Goal: Browse casually

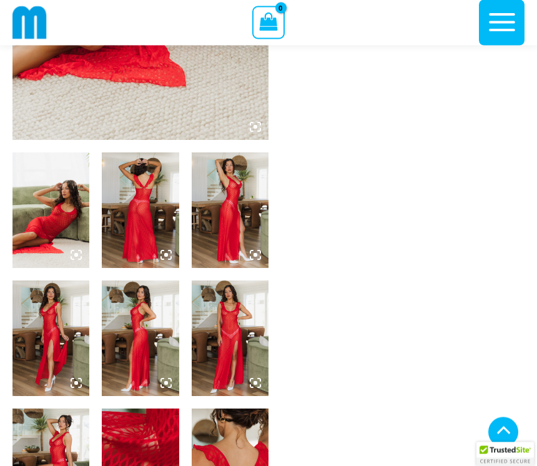
scroll to position [320, 0]
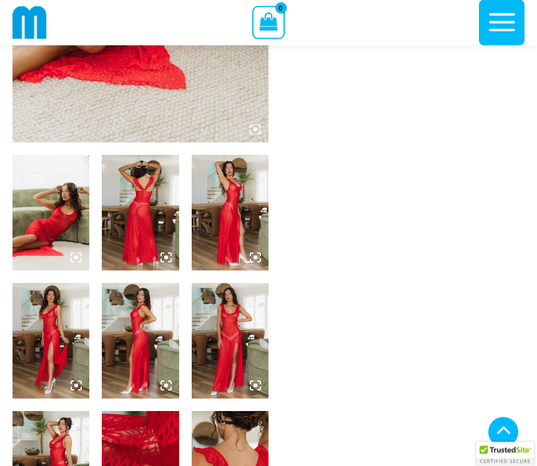
click at [57, 235] on img at bounding box center [50, 213] width 77 height 116
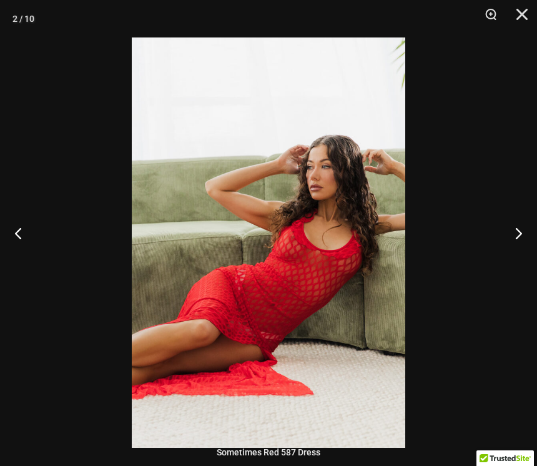
click at [521, 248] on button "Next" at bounding box center [513, 233] width 47 height 62
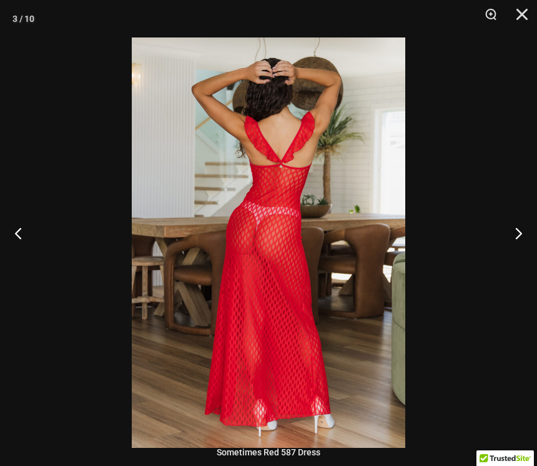
click at [523, 245] on button "Next" at bounding box center [513, 233] width 47 height 62
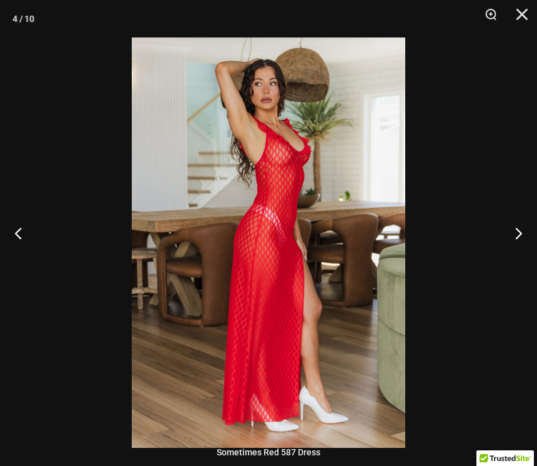
click at [516, 249] on button "Next" at bounding box center [513, 233] width 47 height 62
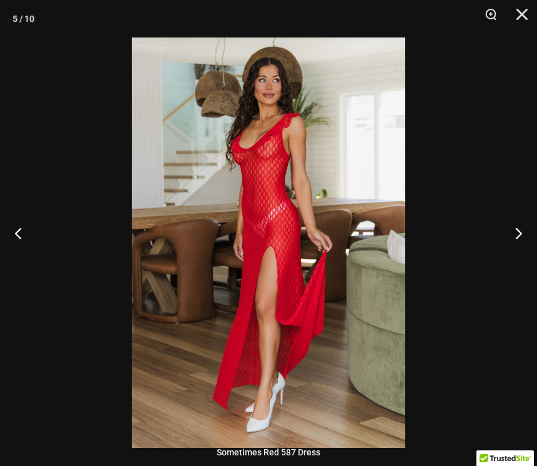
click at [520, 243] on button "Next" at bounding box center [513, 233] width 47 height 62
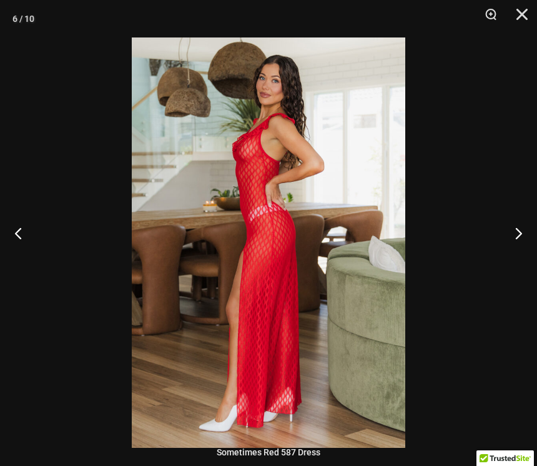
click at [491, 16] on button "Zoom" at bounding box center [486, 18] width 31 height 37
click at [491, 11] on button "Zoom" at bounding box center [486, 18] width 31 height 37
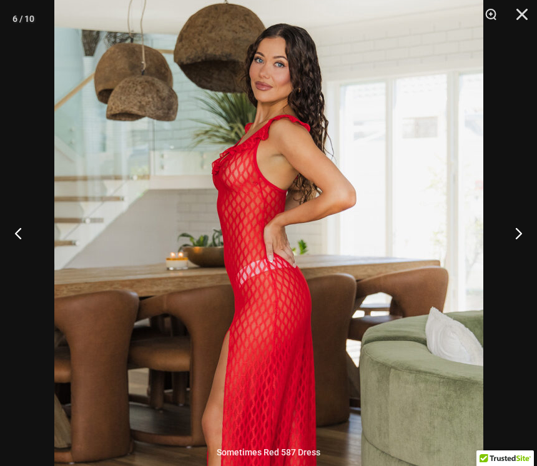
click at [519, 246] on button "Next" at bounding box center [513, 233] width 47 height 62
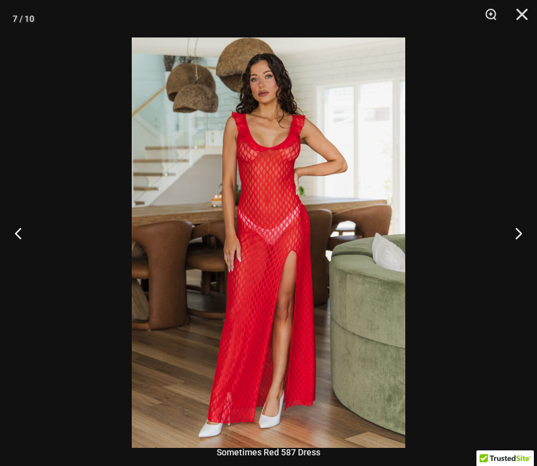
click at [520, 244] on button "Next" at bounding box center [513, 233] width 47 height 62
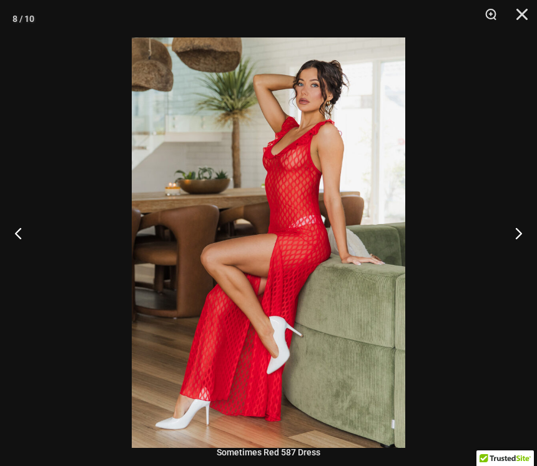
click at [526, 245] on button "Next" at bounding box center [513, 233] width 47 height 62
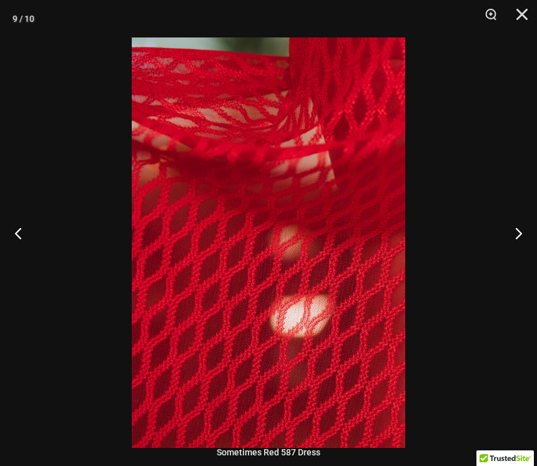
click at [519, 244] on button "Next" at bounding box center [513, 233] width 47 height 62
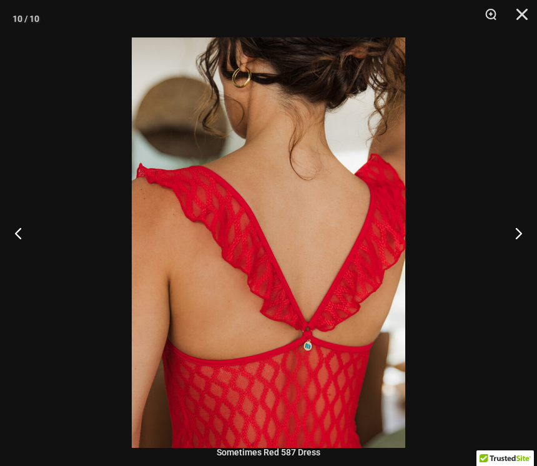
click at [521, 245] on button "Next" at bounding box center [513, 233] width 47 height 62
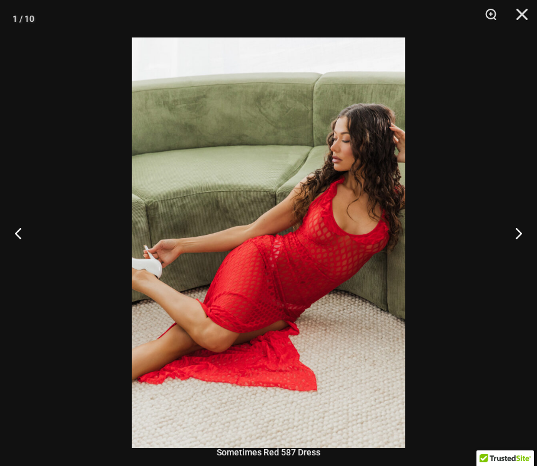
click at [523, 245] on button "Next" at bounding box center [513, 233] width 47 height 62
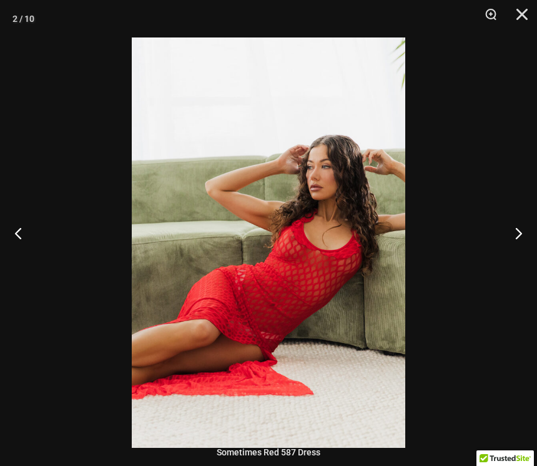
click at [530, 249] on button "Next" at bounding box center [513, 233] width 47 height 62
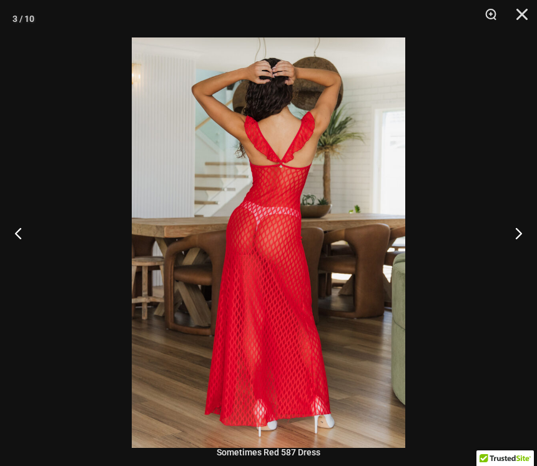
click at [522, 18] on button "Close" at bounding box center [517, 18] width 31 height 37
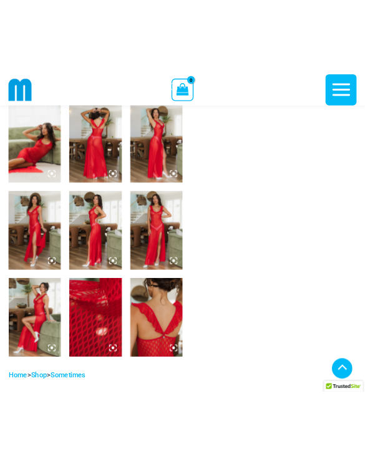
scroll to position [403, 0]
